Goal: Information Seeking & Learning: Understand process/instructions

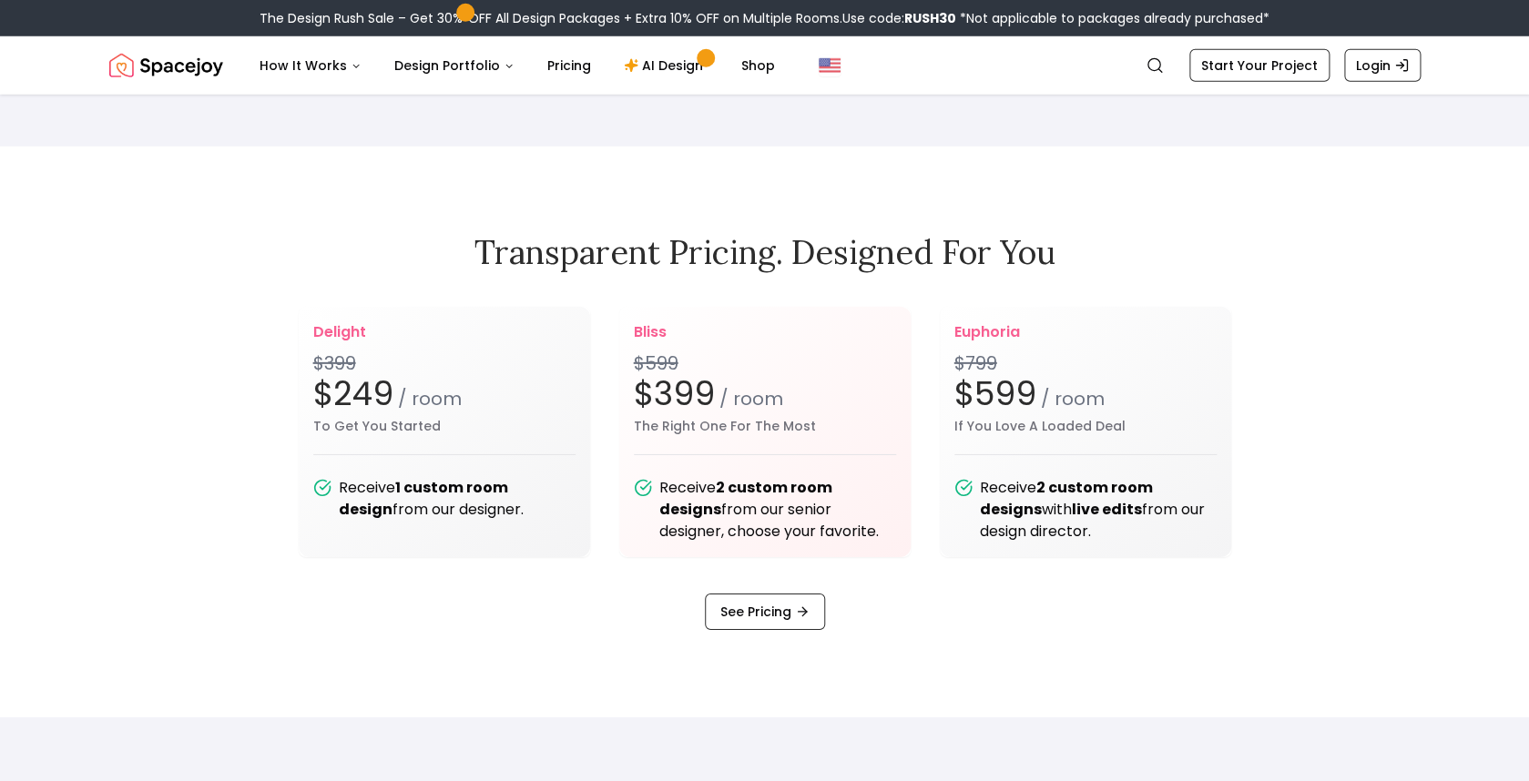
scroll to position [2293, 0]
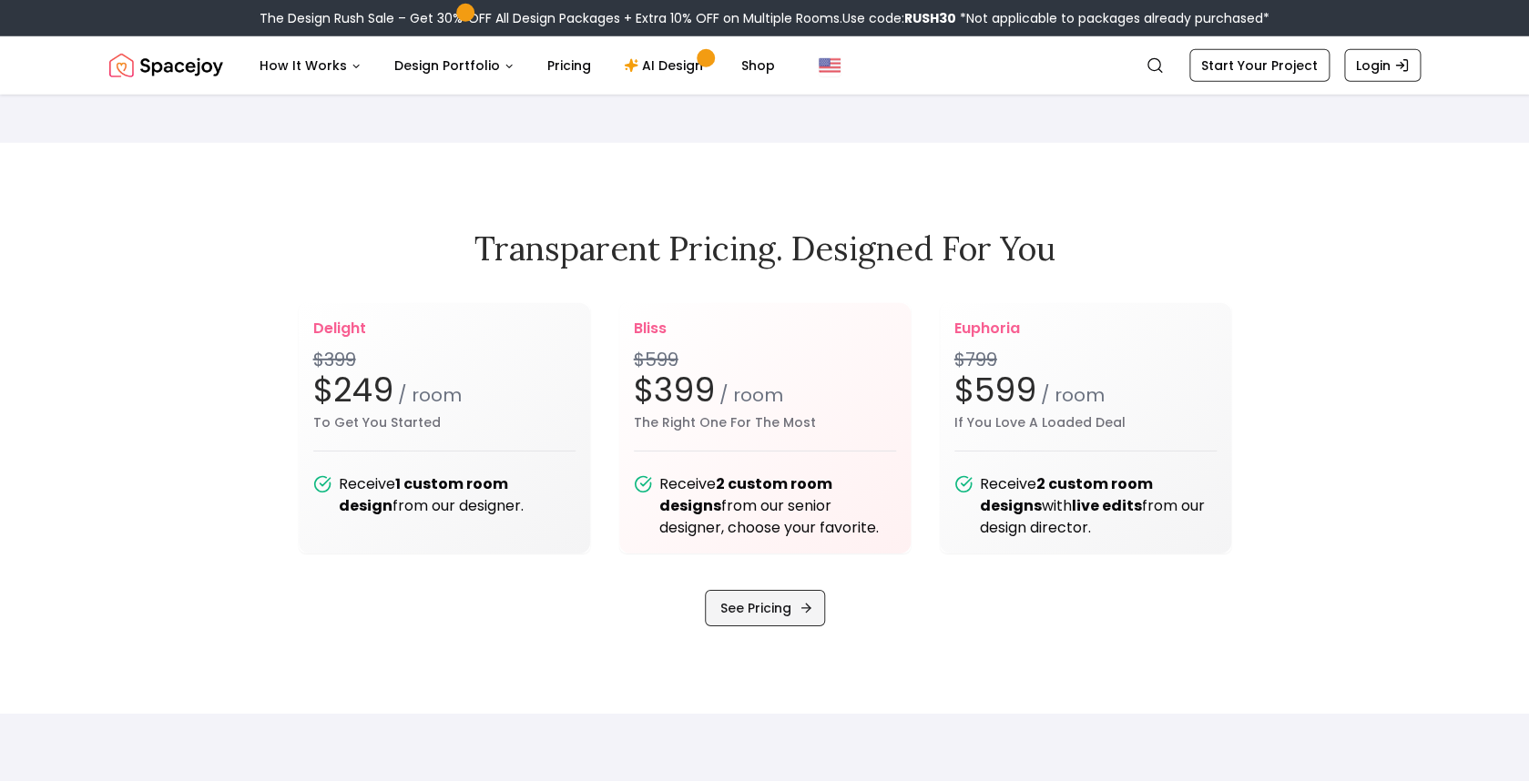
click at [765, 608] on link "See Pricing" at bounding box center [765, 608] width 120 height 36
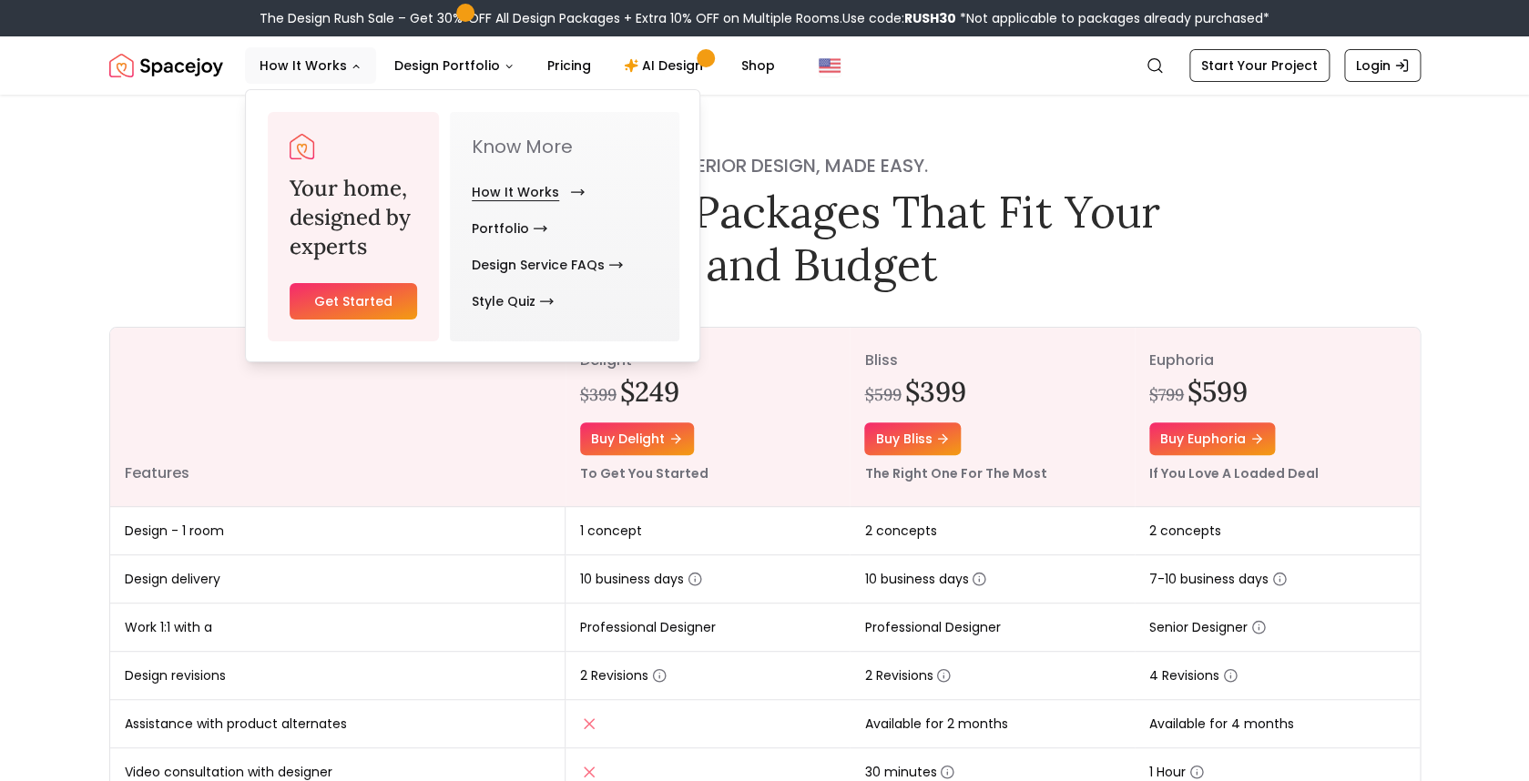
click at [504, 192] on link "How It Works" at bounding box center [525, 192] width 106 height 36
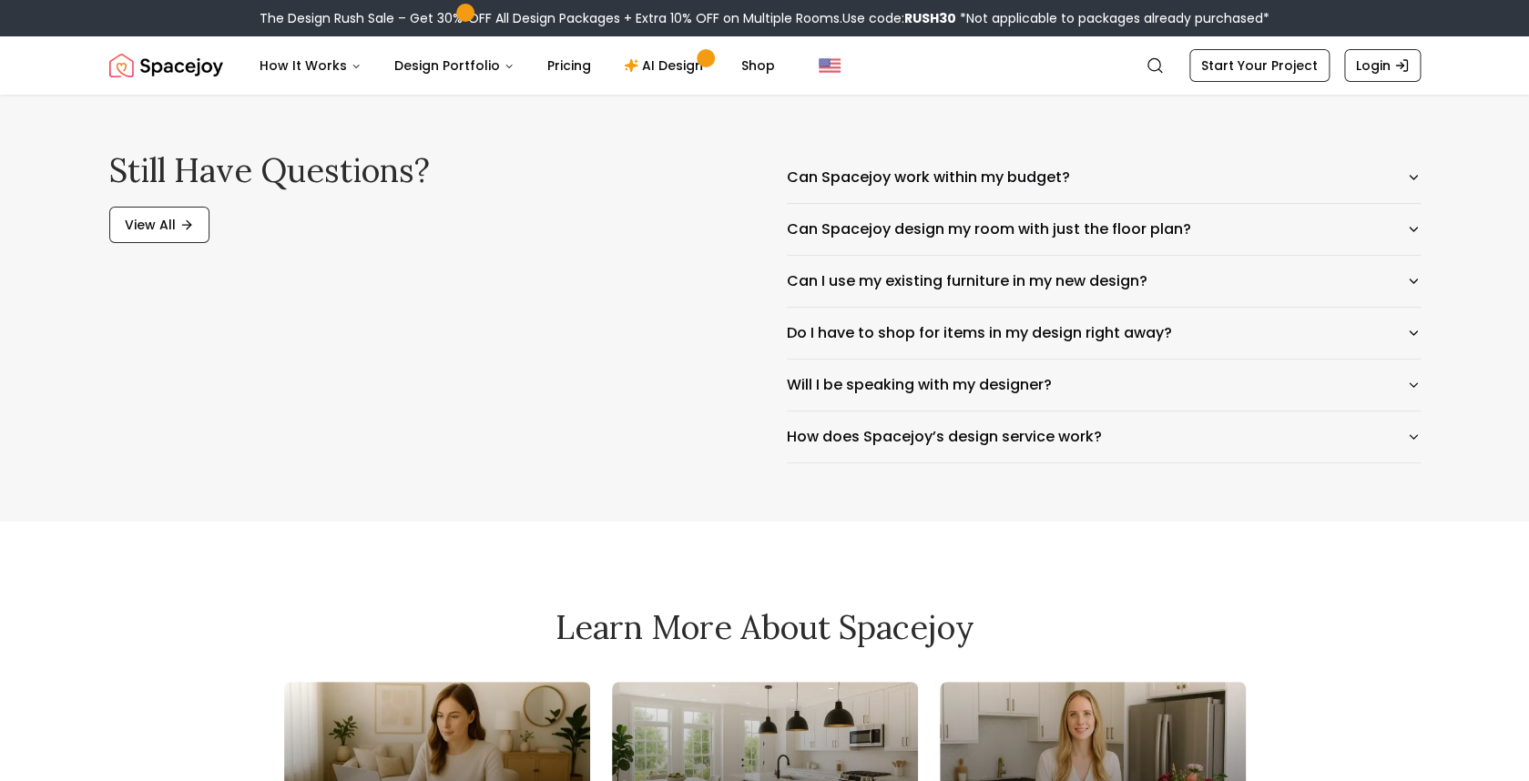
scroll to position [2976, 0]
click at [878, 276] on button "Can I use my existing furniture in my new design?" at bounding box center [1104, 280] width 634 height 51
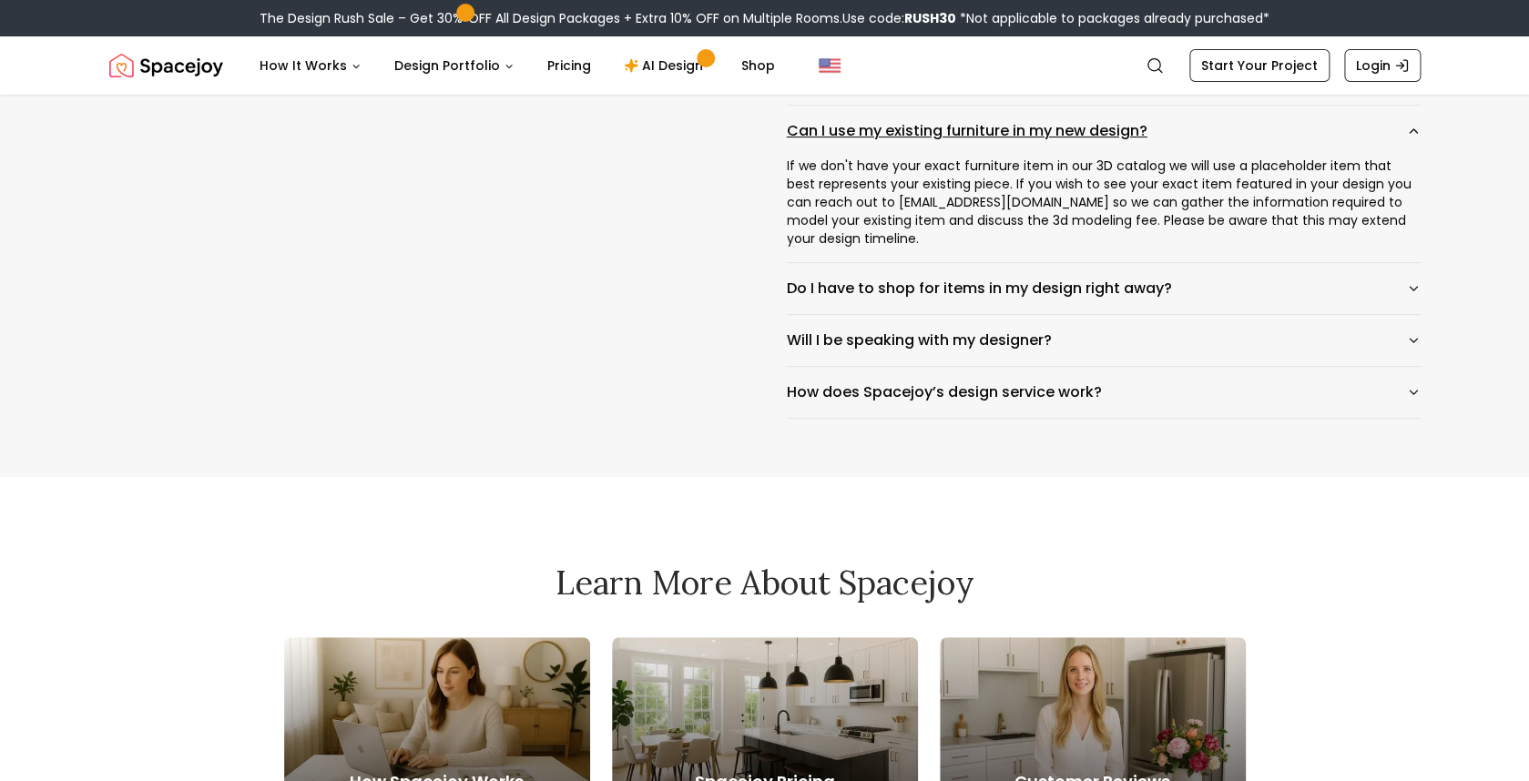
scroll to position [3139, 0]
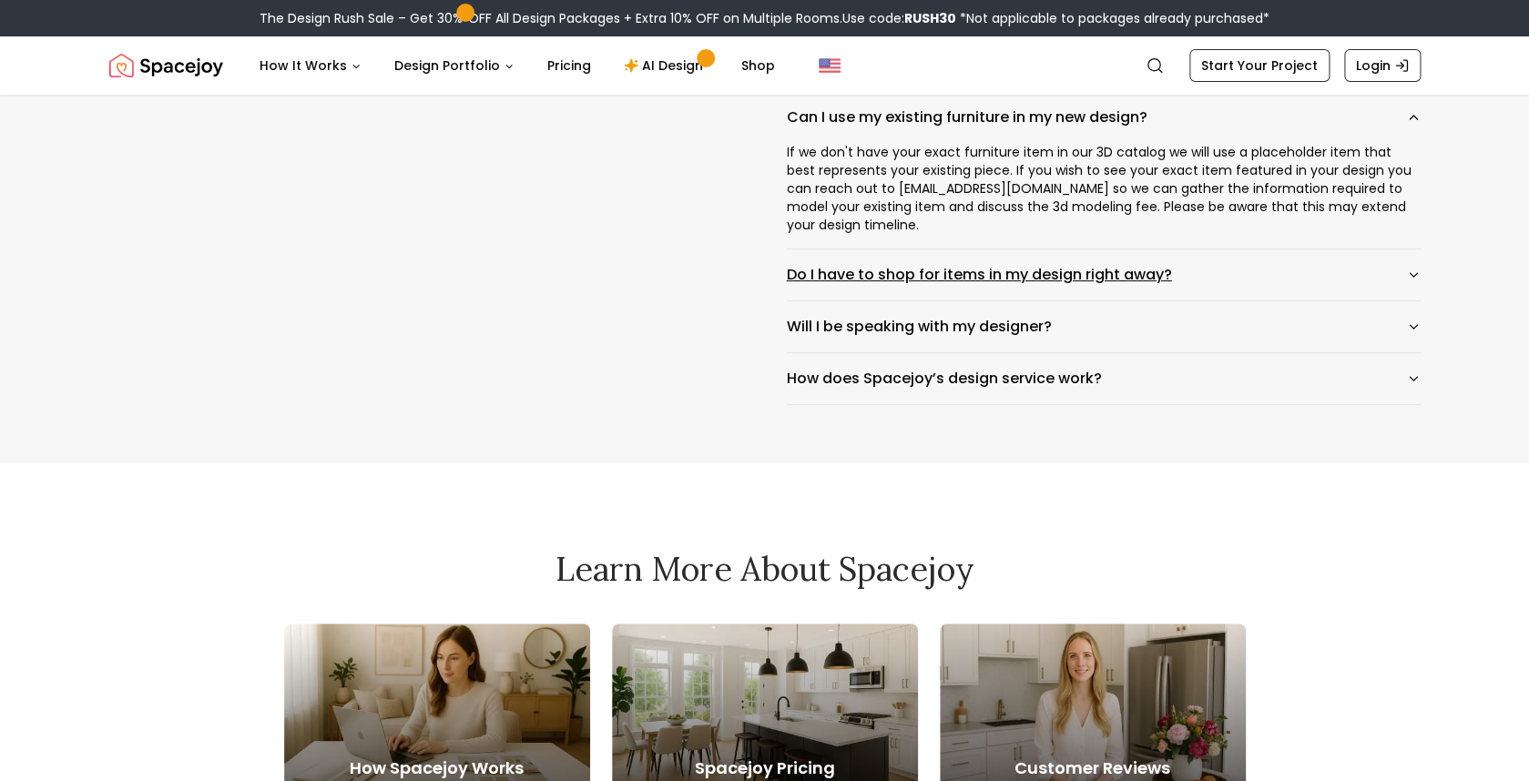
click at [875, 255] on button "Do I have to shop for items in my design right away?" at bounding box center [1104, 274] width 634 height 51
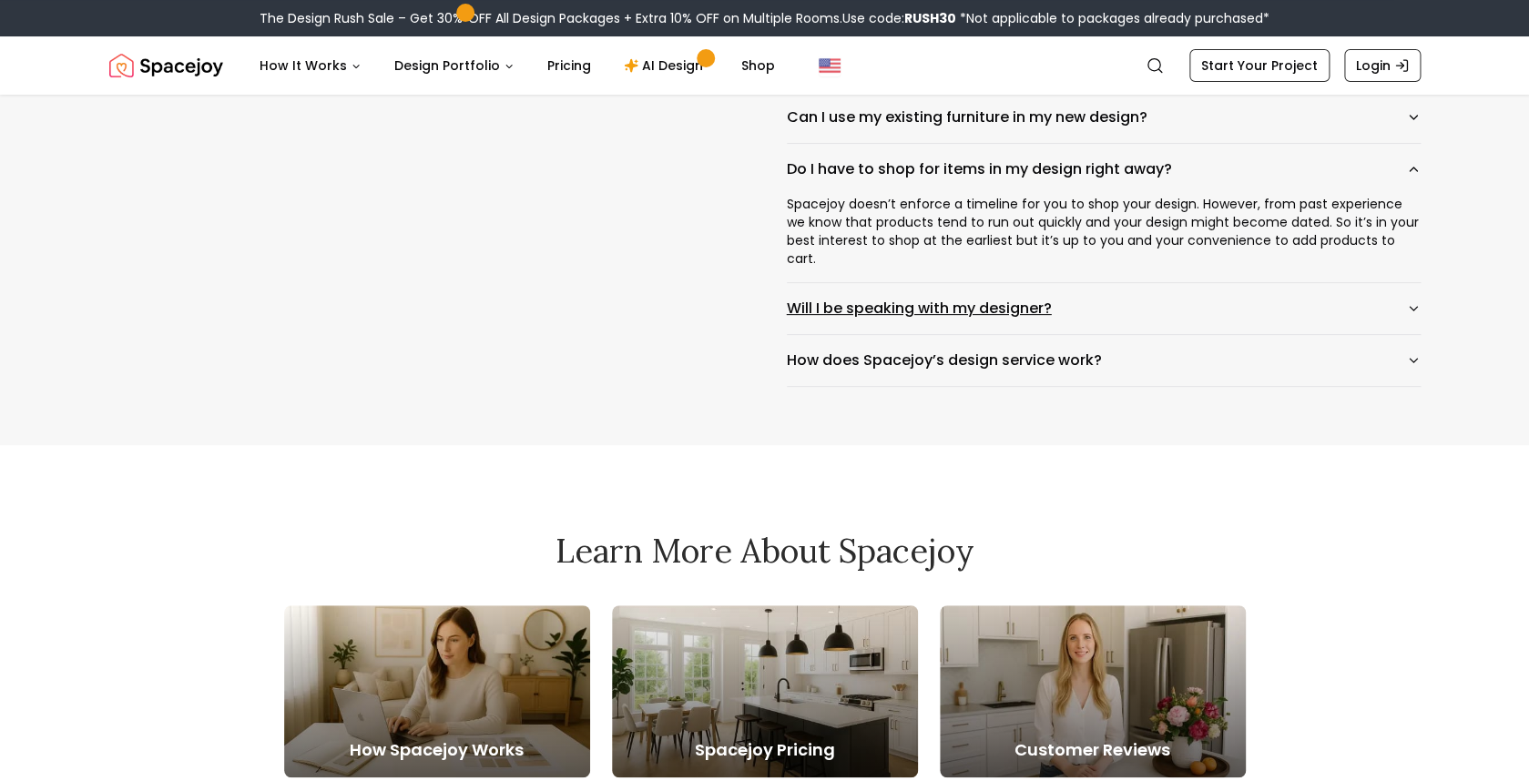
click at [891, 287] on button "Will I be speaking with my designer?" at bounding box center [1104, 308] width 634 height 51
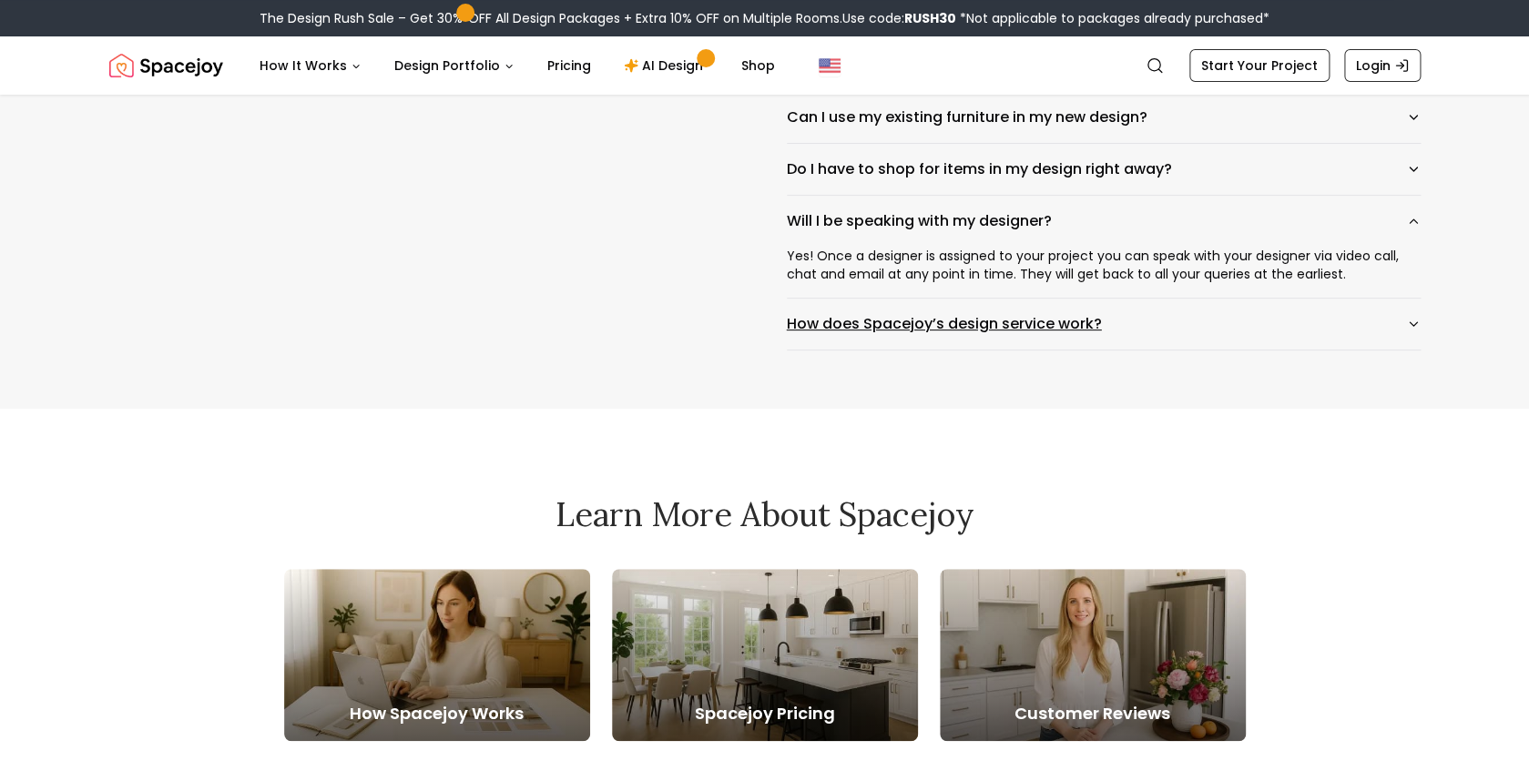
click at [912, 327] on button "How does Spacejoy’s design service work?" at bounding box center [1104, 324] width 634 height 51
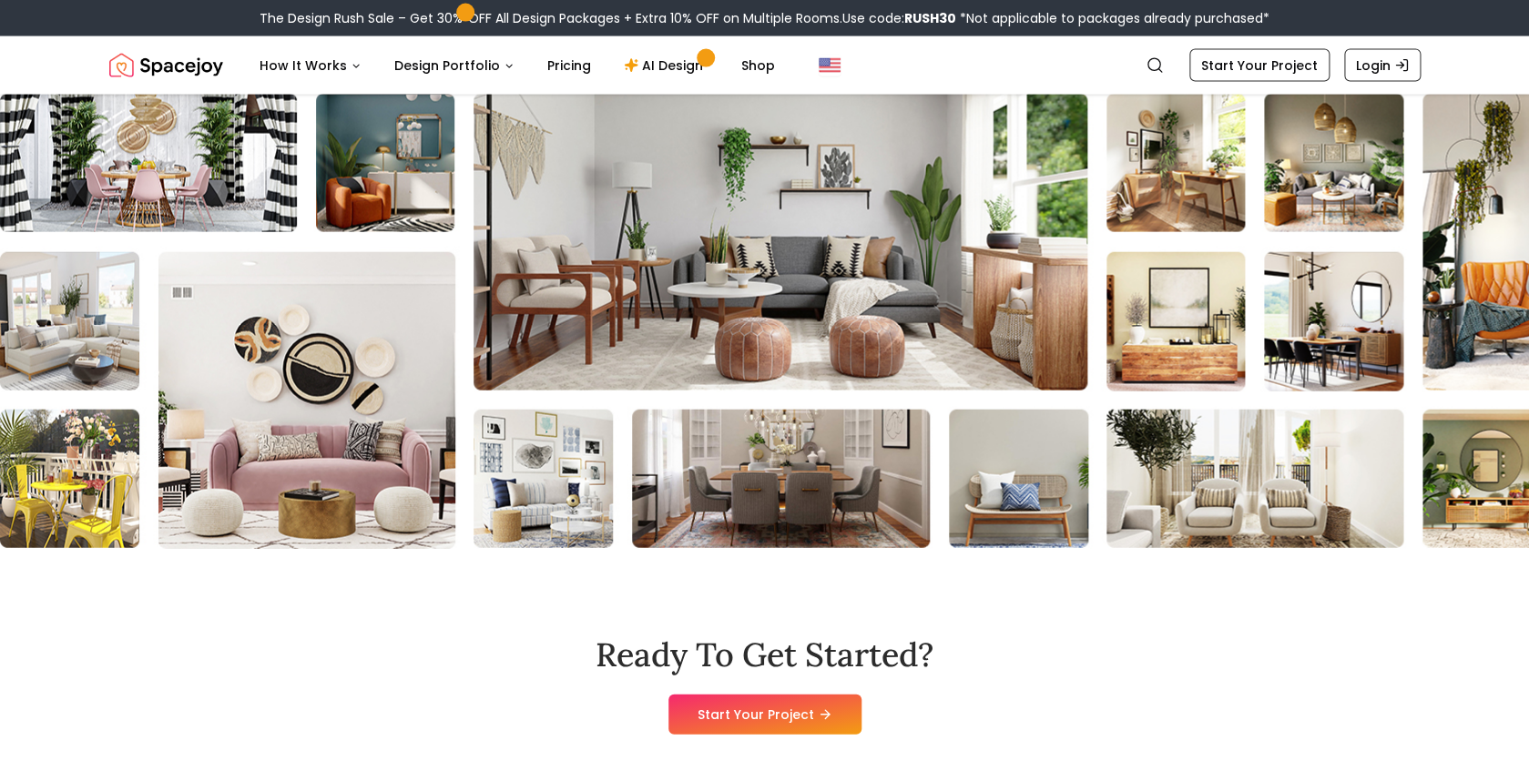
scroll to position [4732, 0]
